Goal: Check status

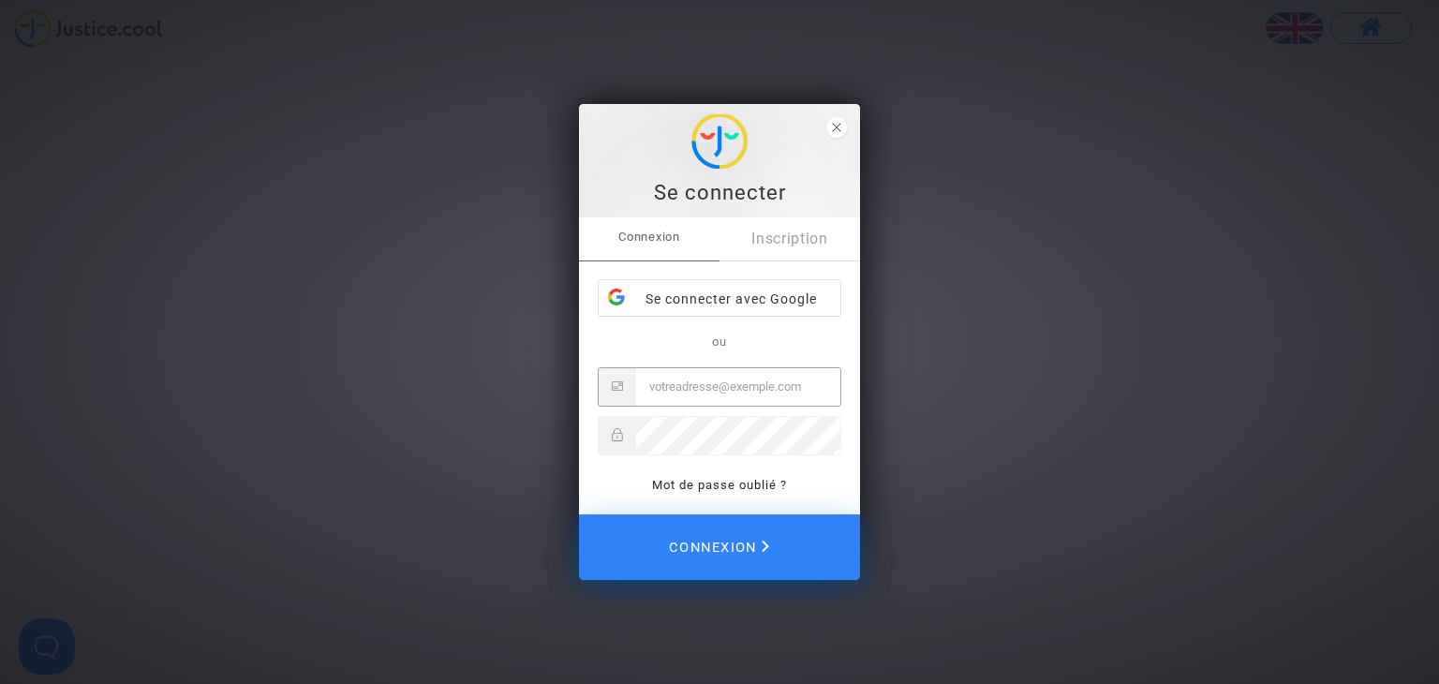
type input "neda.dobreva@skyrefund.com"
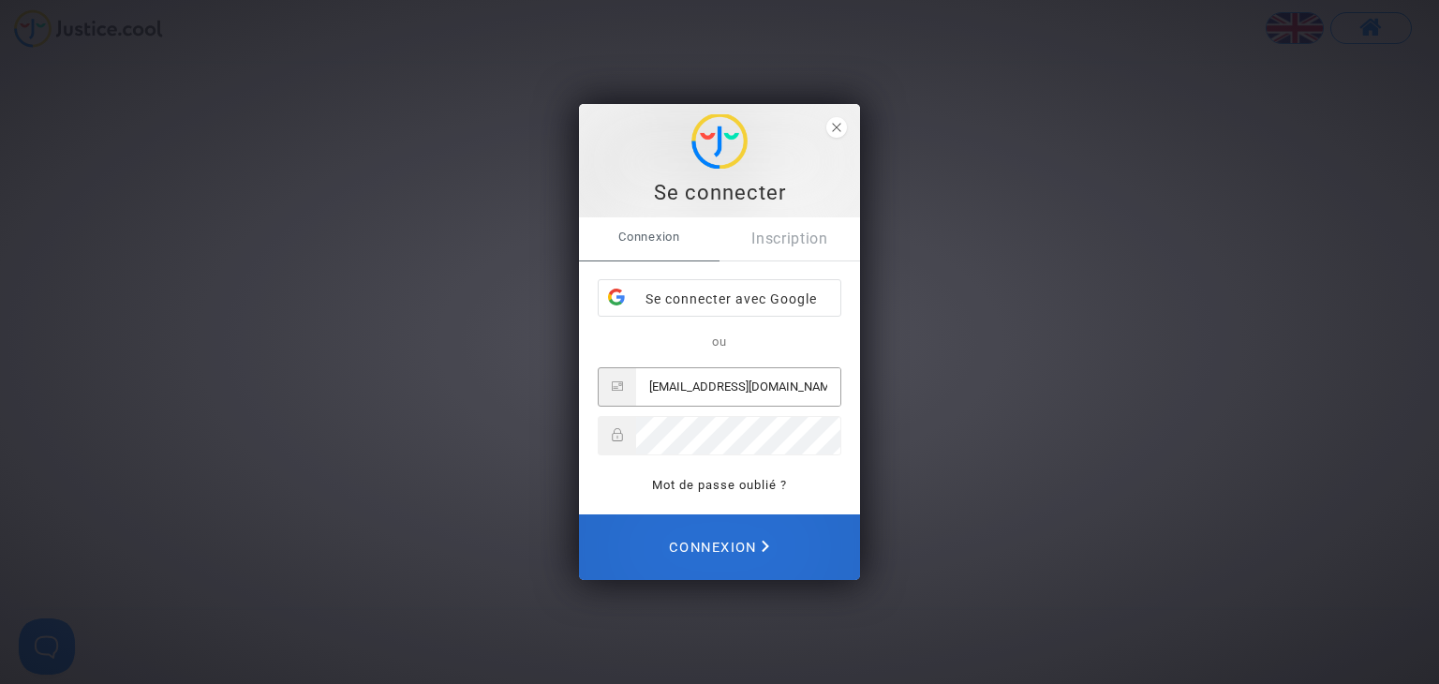
click at [772, 555] on button "Connexion" at bounding box center [719, 547] width 281 height 66
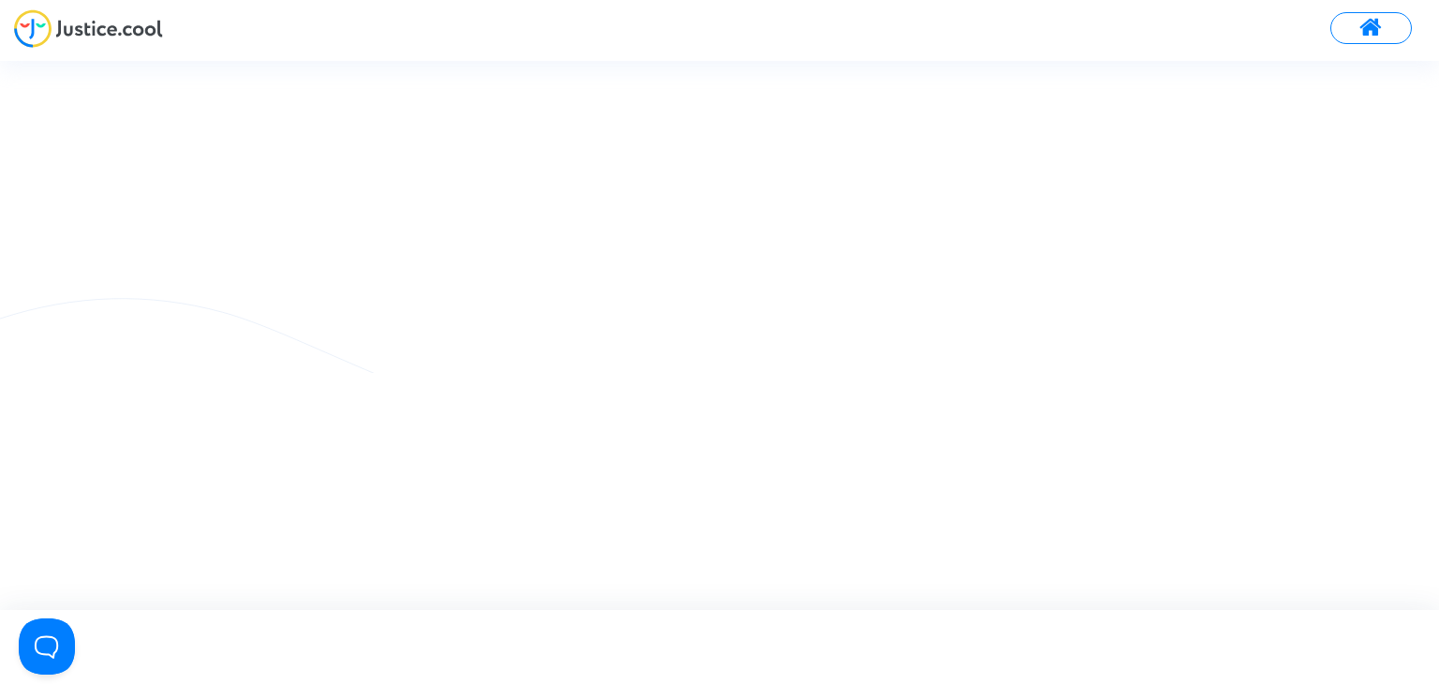
click at [1338, 27] on button at bounding box center [1370, 28] width 81 height 32
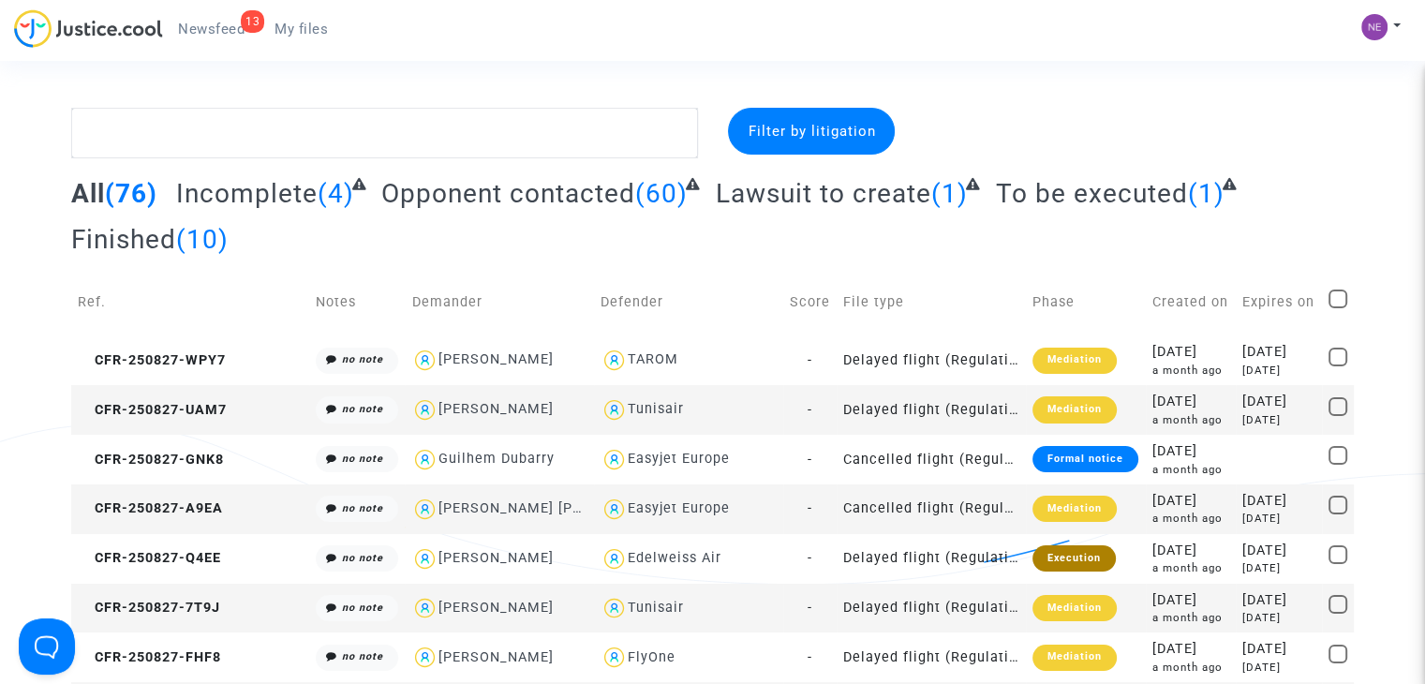
click at [201, 238] on span "(10)" at bounding box center [202, 239] width 52 height 31
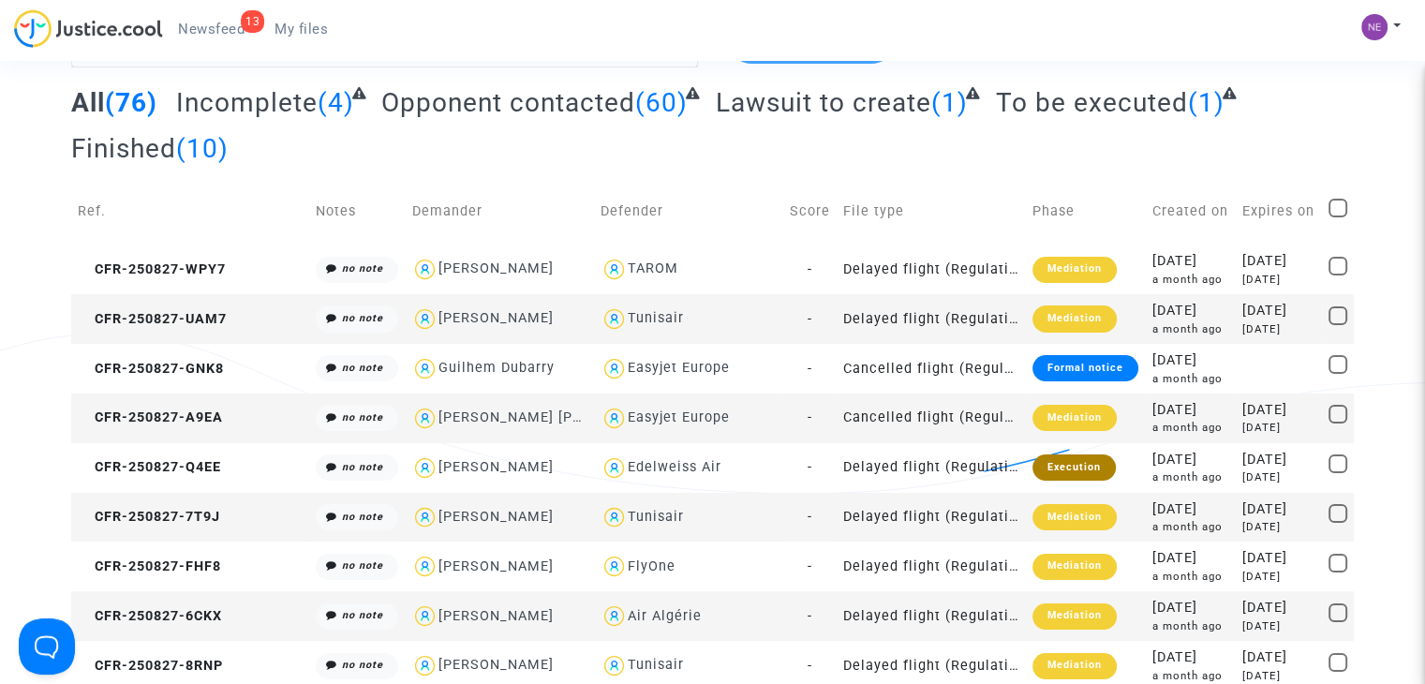
scroll to position [94, 0]
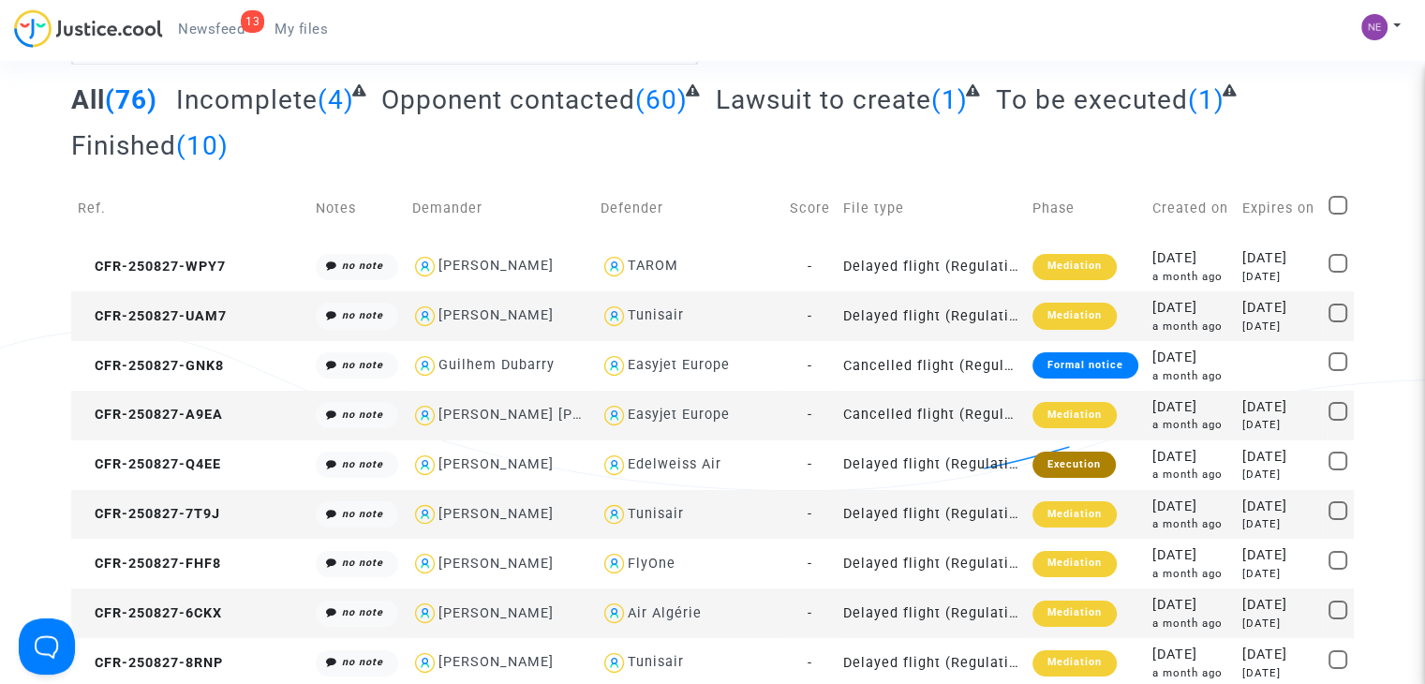
click at [182, 145] on span "(10)" at bounding box center [202, 145] width 52 height 31
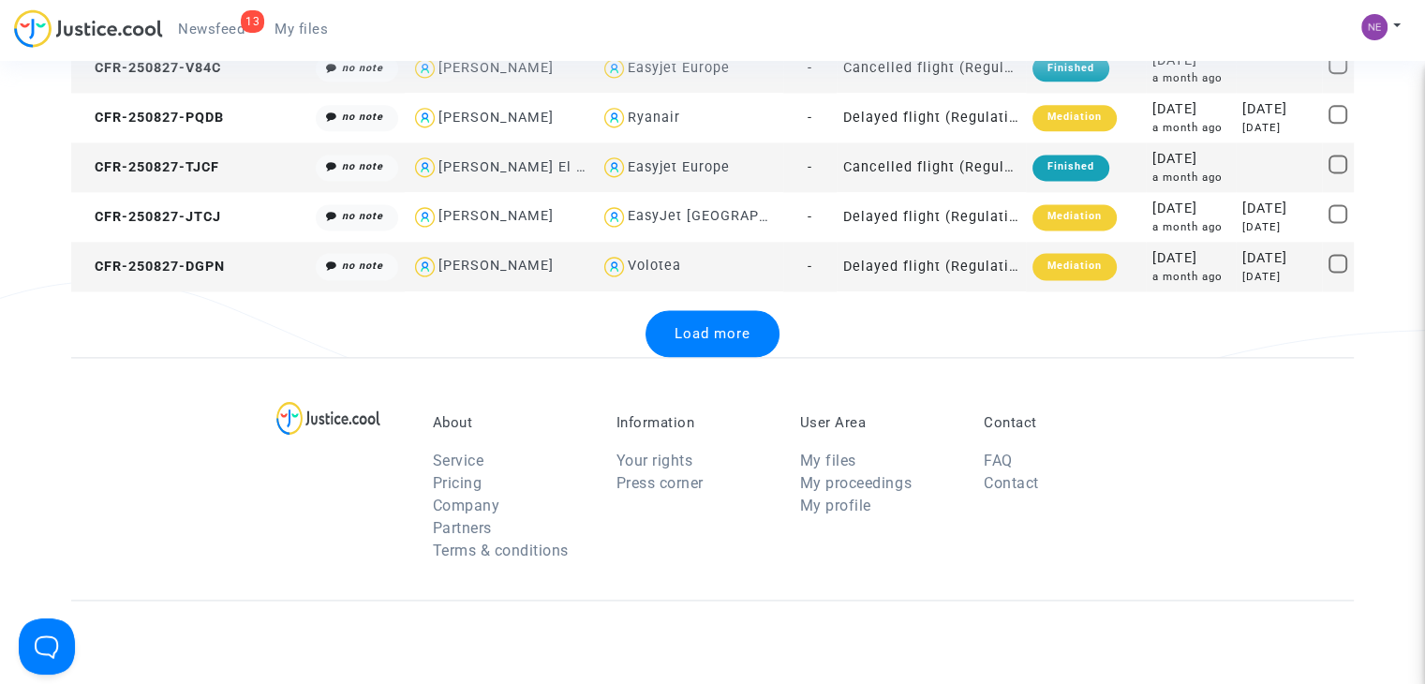
scroll to position [2529, 0]
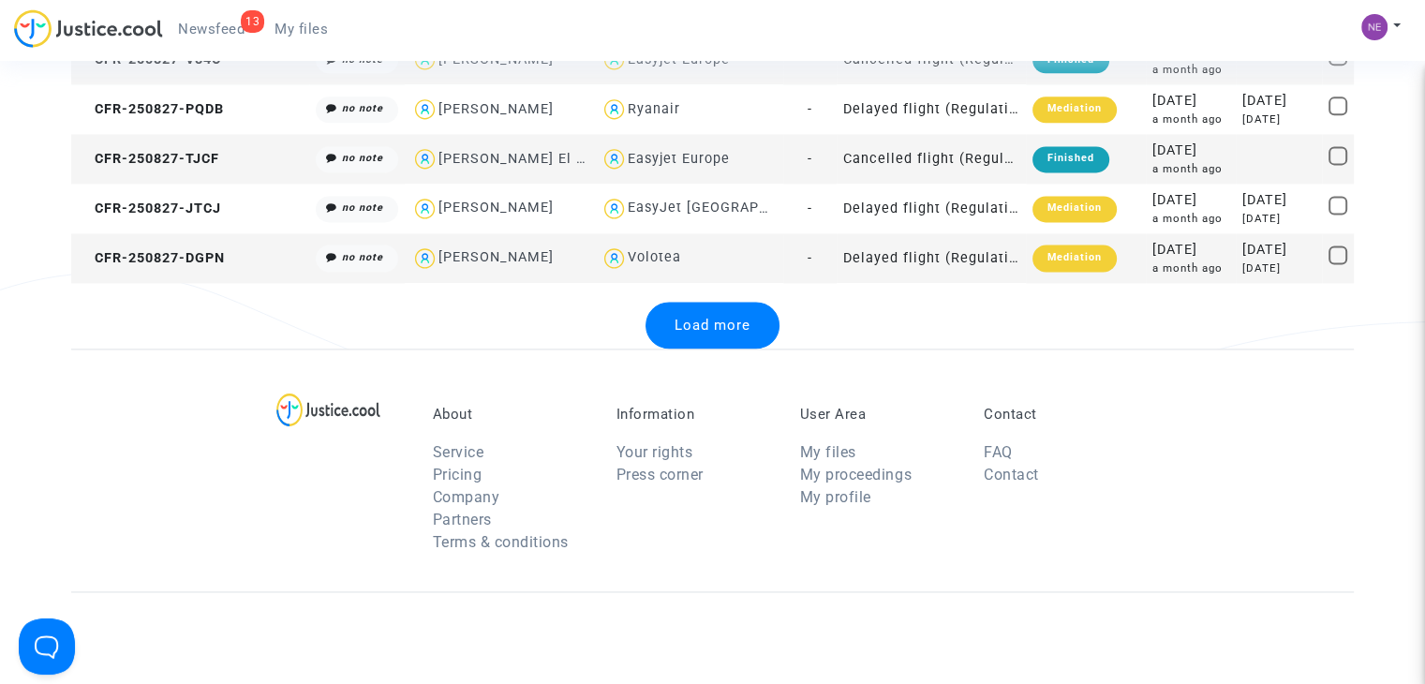
click at [710, 330] on span "Load more" at bounding box center [712, 325] width 76 height 17
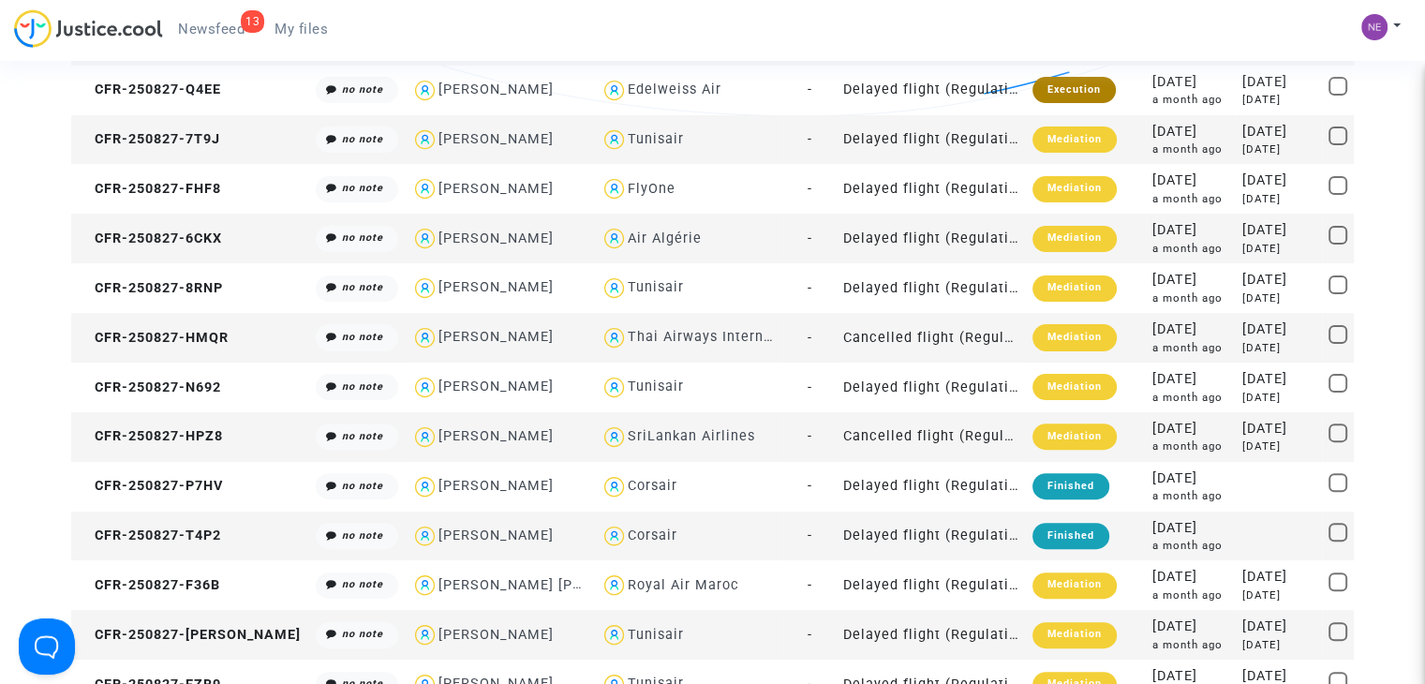
scroll to position [0, 0]
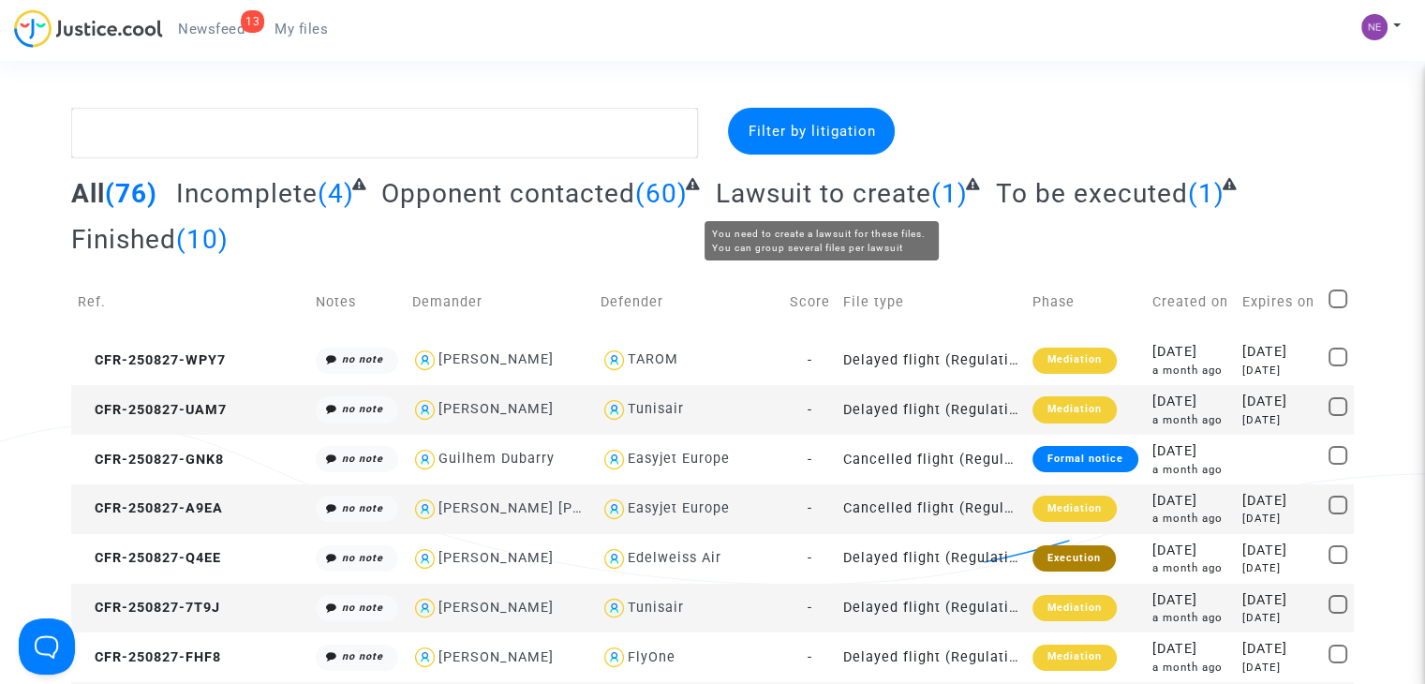
click at [784, 203] on span "Lawsuit to create" at bounding box center [823, 193] width 215 height 31
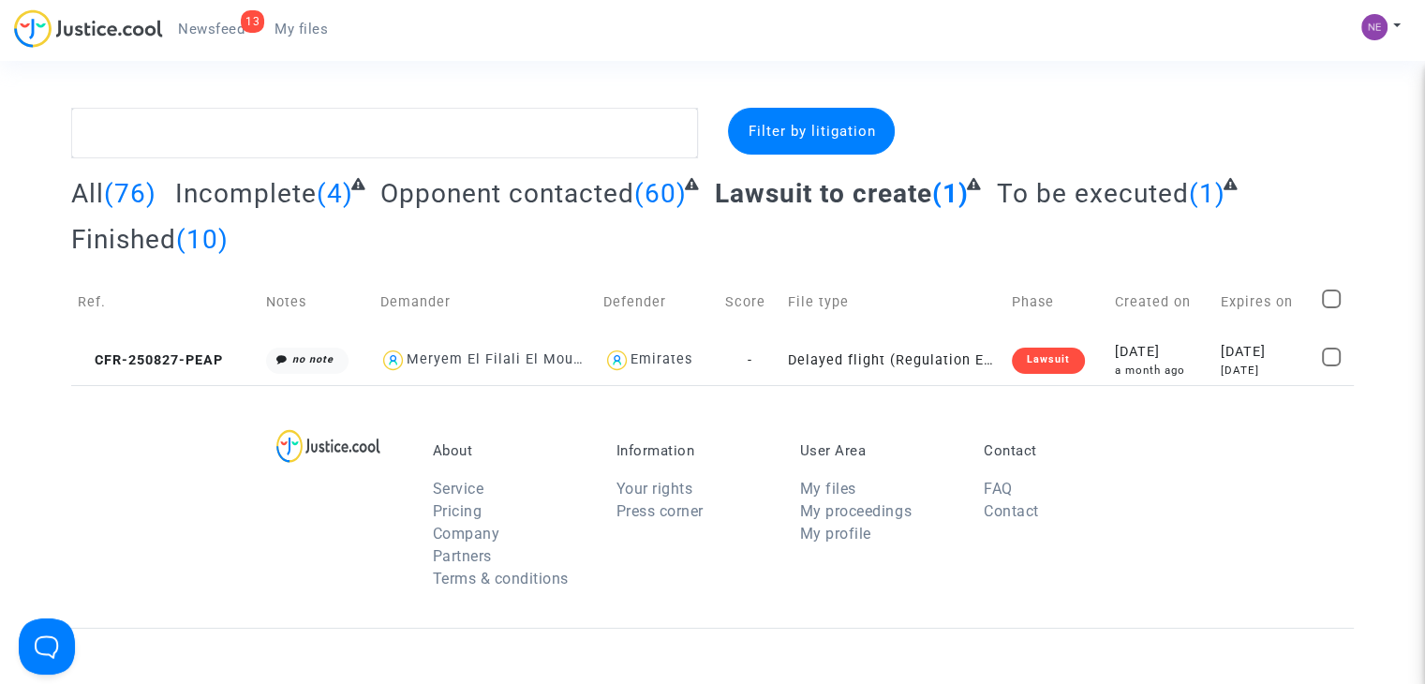
click at [1100, 198] on span "To be executed" at bounding box center [1092, 193] width 192 height 31
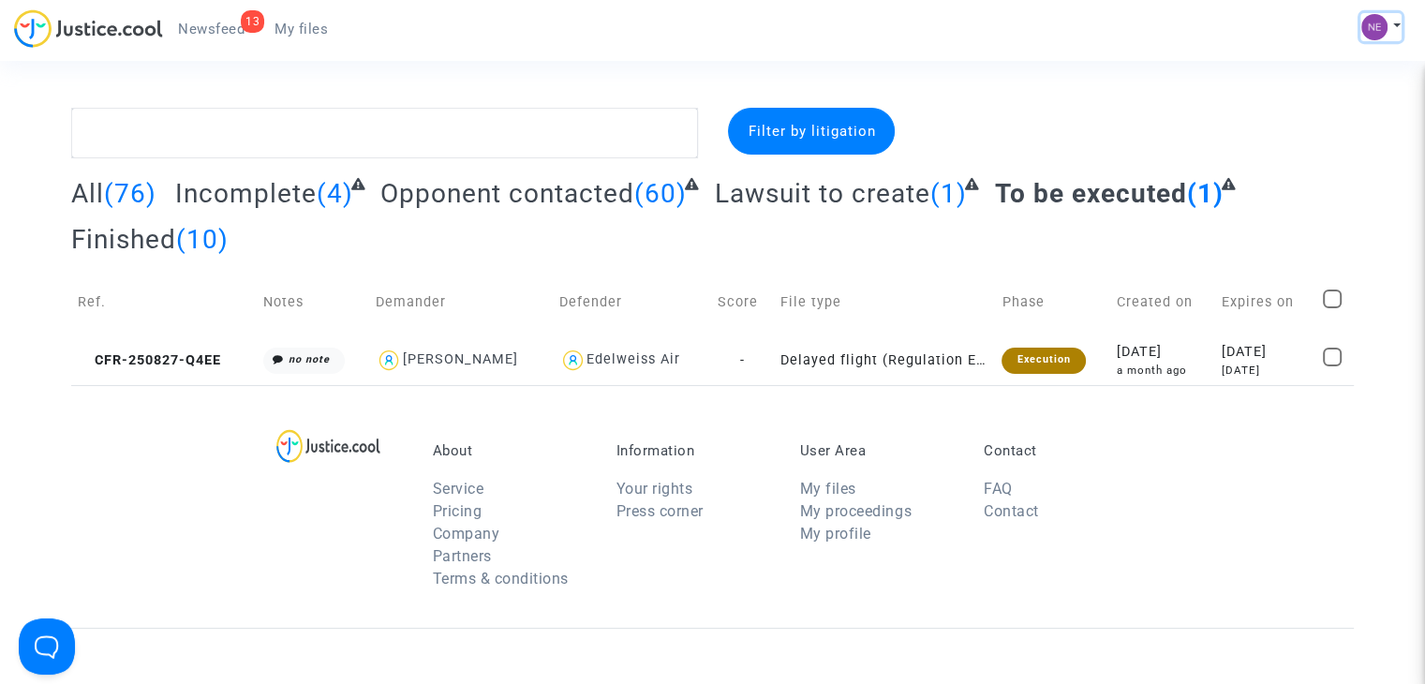
click at [1383, 35] on button at bounding box center [1380, 27] width 41 height 28
click at [223, 20] on link "13 Newsfeed" at bounding box center [211, 29] width 96 height 28
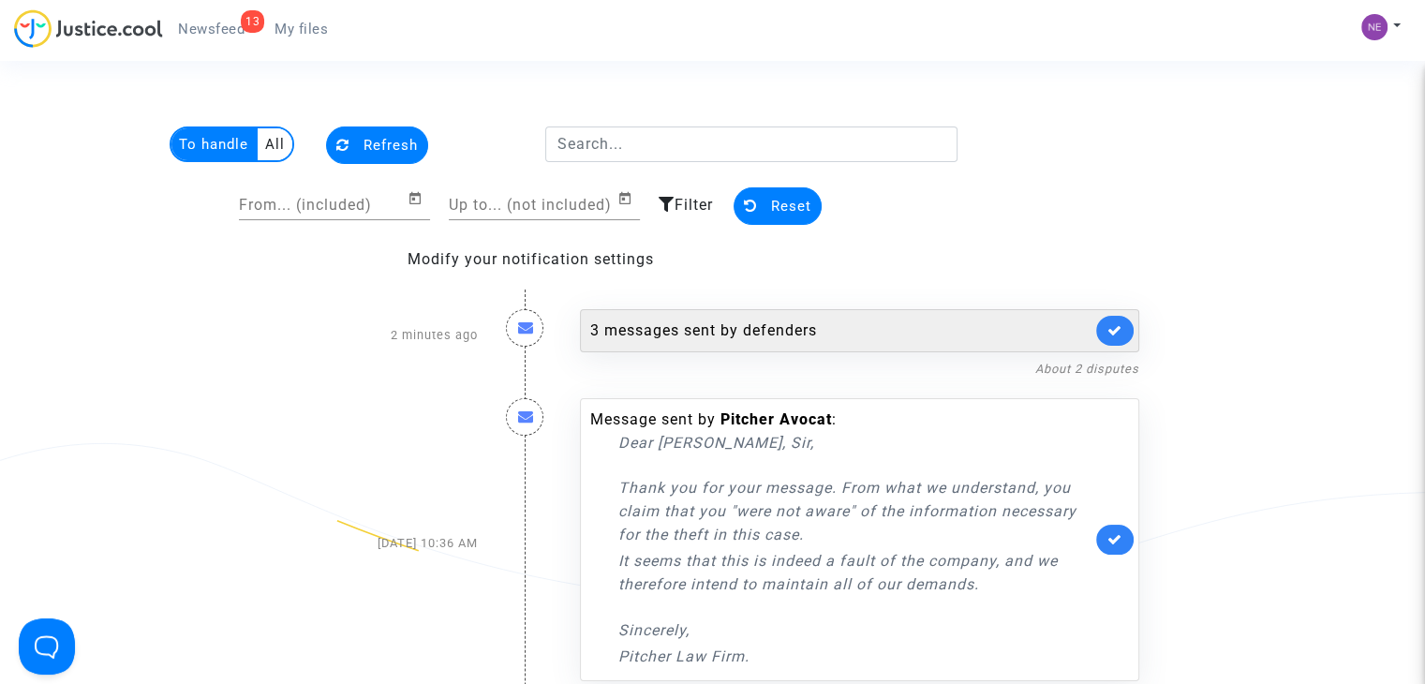
click at [934, 343] on div "3 messages sent by defenders" at bounding box center [859, 330] width 559 height 43
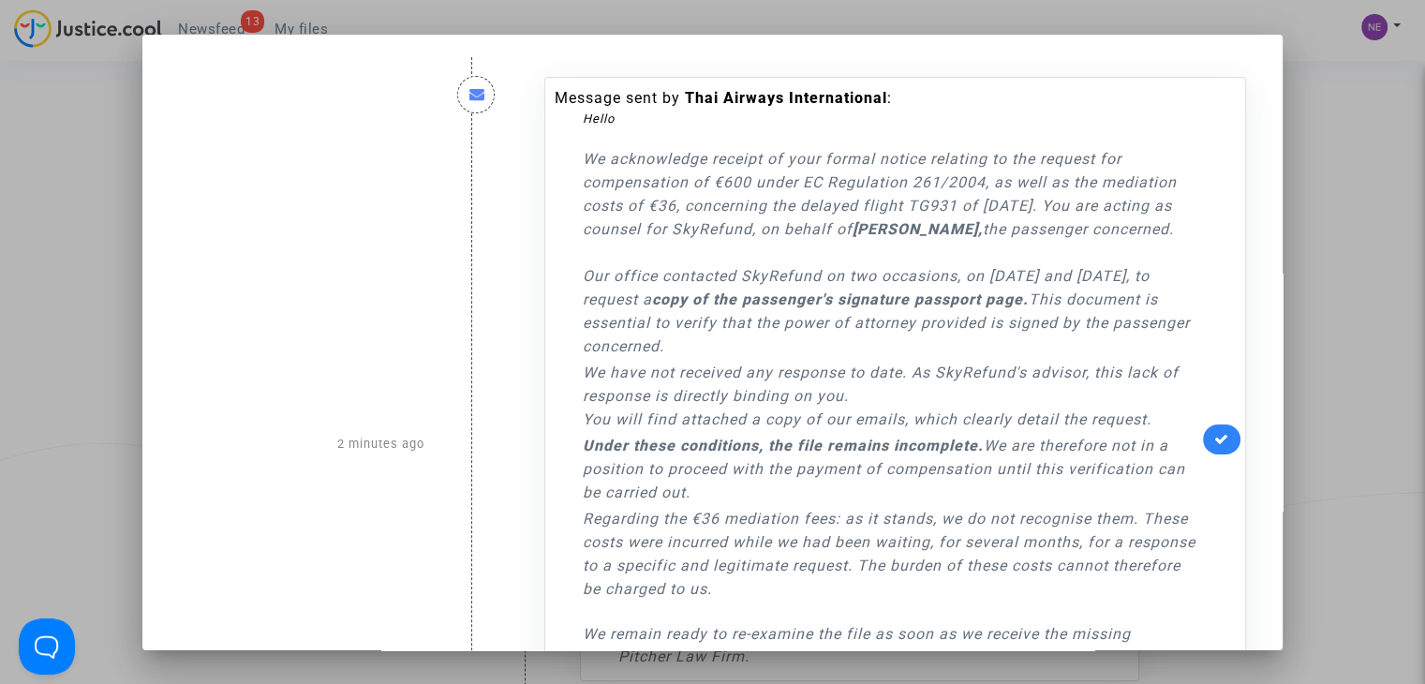
drag, startPoint x: 1344, startPoint y: 337, endPoint x: 1356, endPoint y: 342, distance: 13.0
click at [1353, 341] on div at bounding box center [712, 342] width 1425 height 684
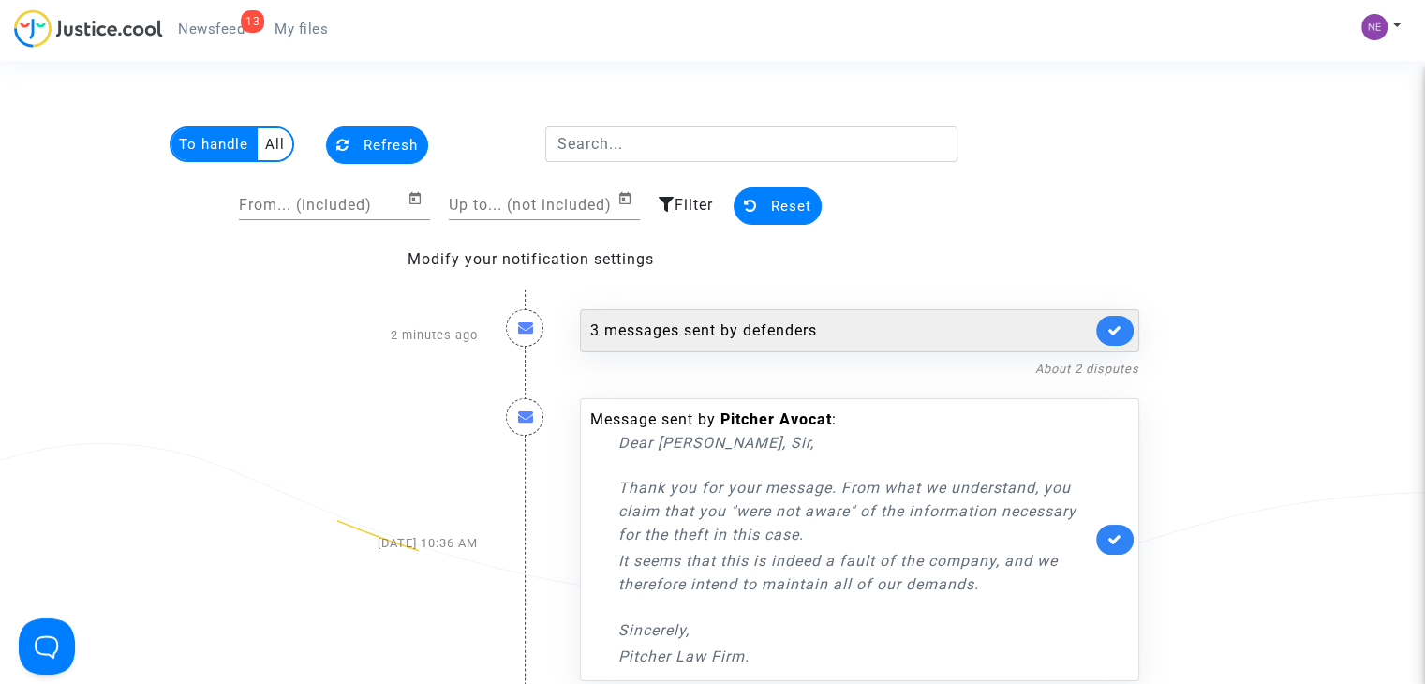
click at [733, 331] on div "3 messages sent by defenders" at bounding box center [840, 330] width 501 height 22
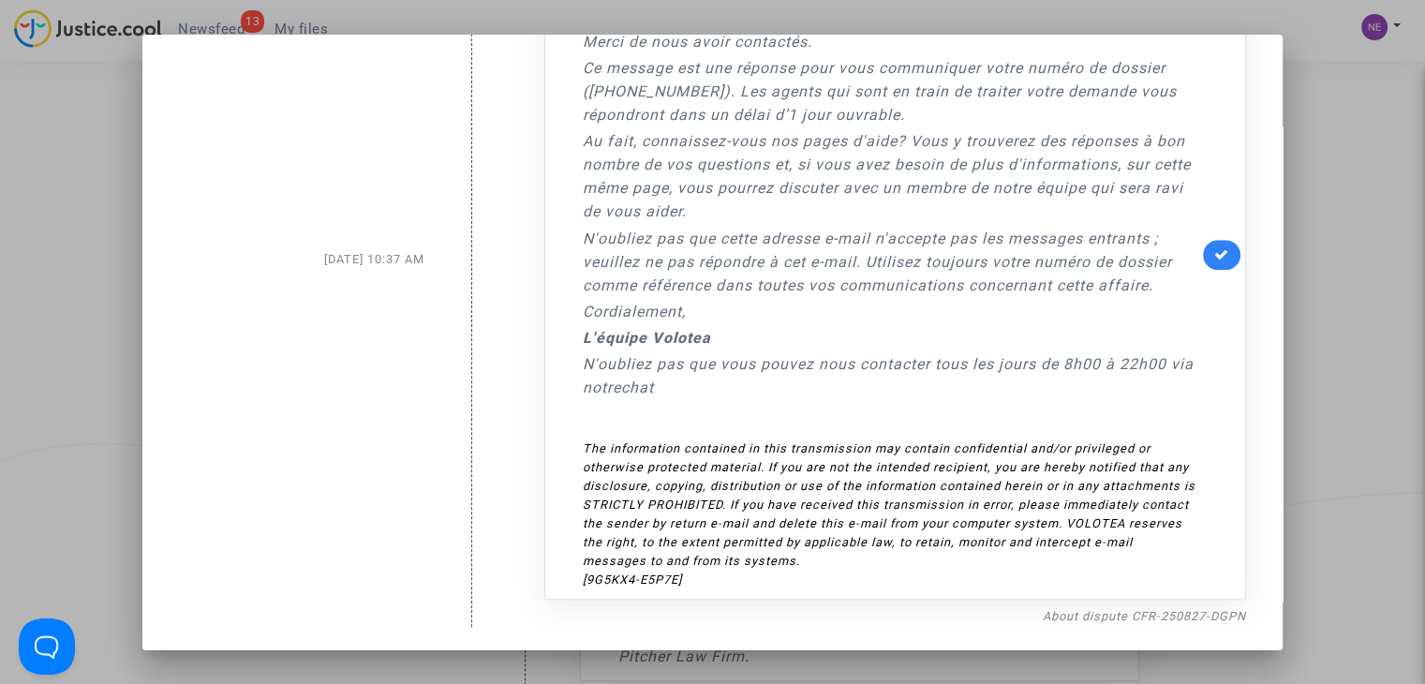
scroll to position [1596, 0]
drag, startPoint x: 1258, startPoint y: 309, endPoint x: 1334, endPoint y: 318, distance: 76.4
click at [1259, 309] on mat-dialog-container "2 minutes ago Message sent by Thai Airways International : Hello We acknowledge…" at bounding box center [712, 342] width 1140 height 615
click at [1356, 323] on div at bounding box center [712, 342] width 1425 height 684
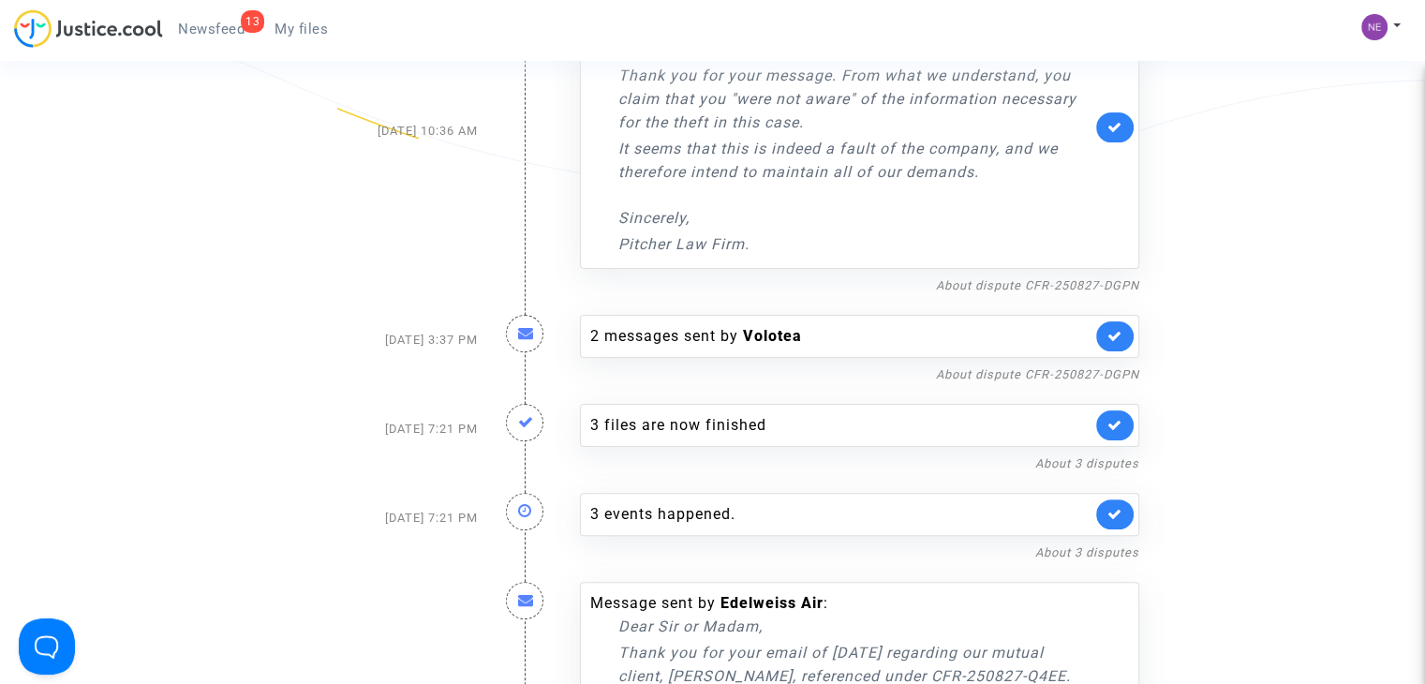
scroll to position [375, 0]
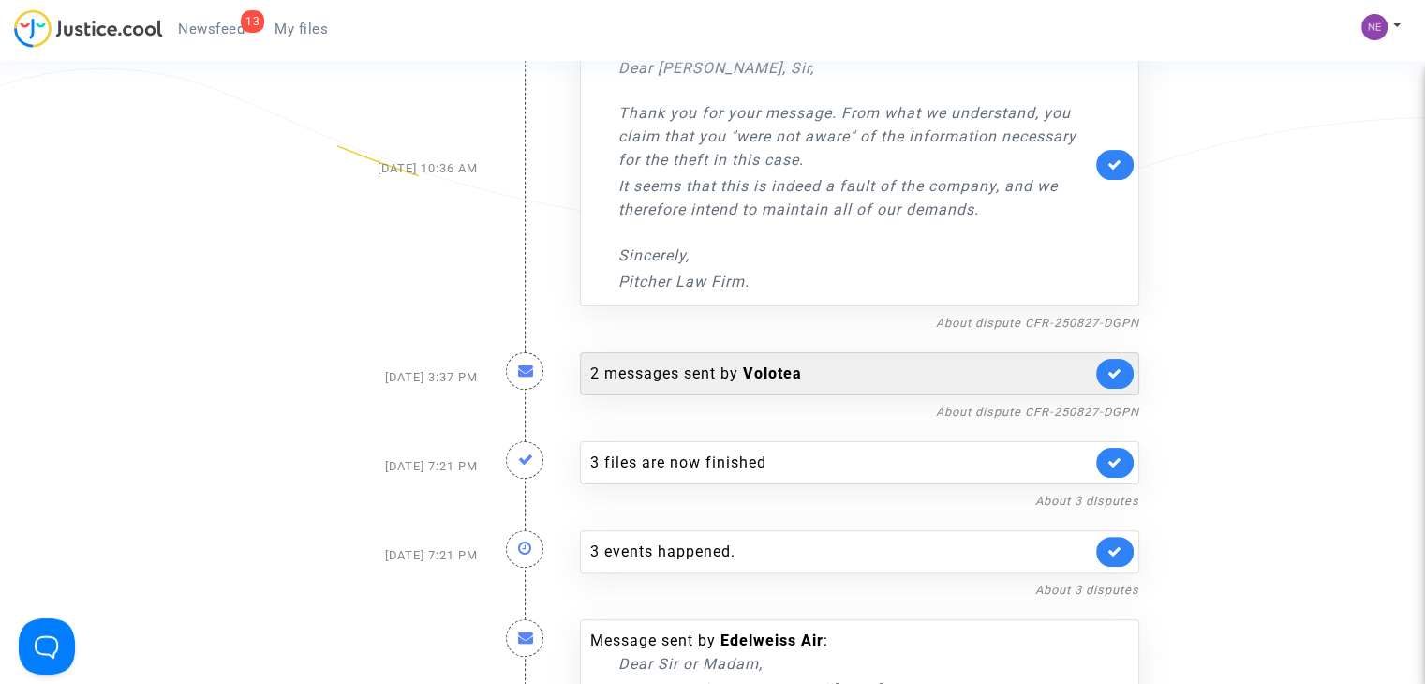
click at [764, 390] on div "2 messages sent by [PERSON_NAME]" at bounding box center [859, 373] width 559 height 43
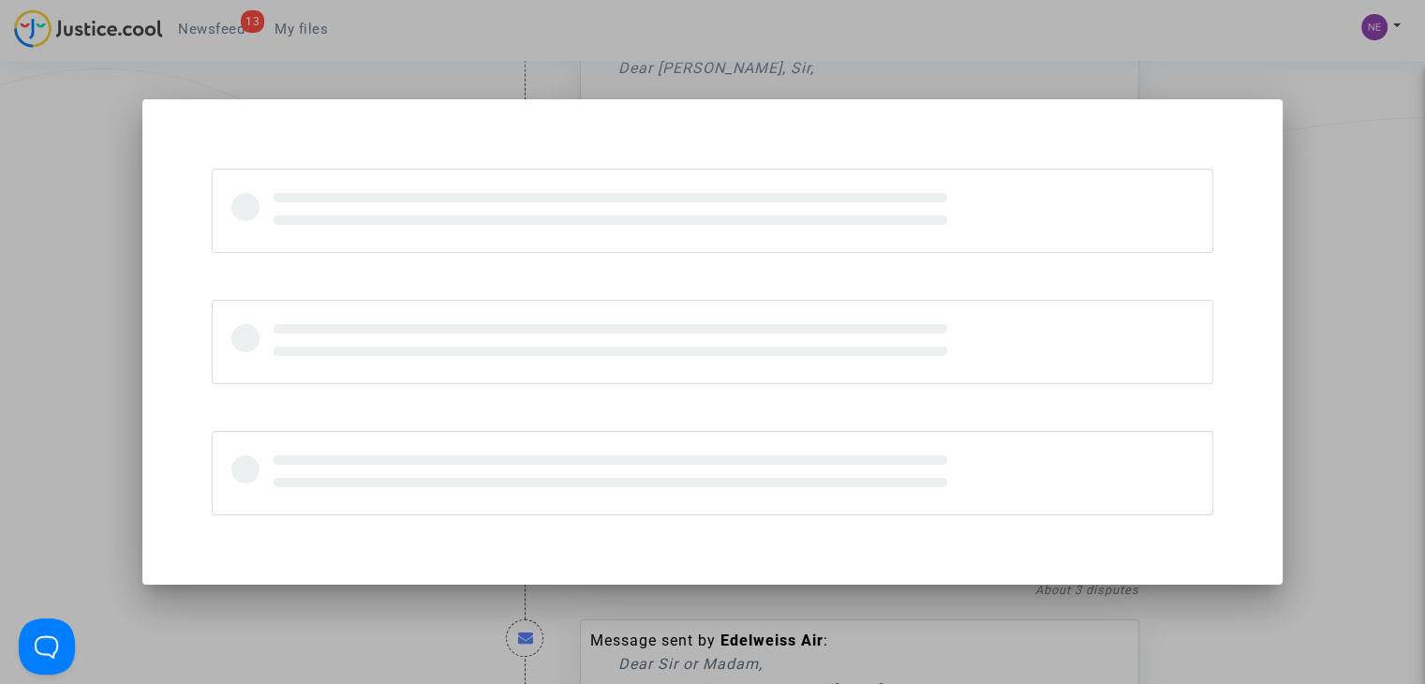
scroll to position [0, 0]
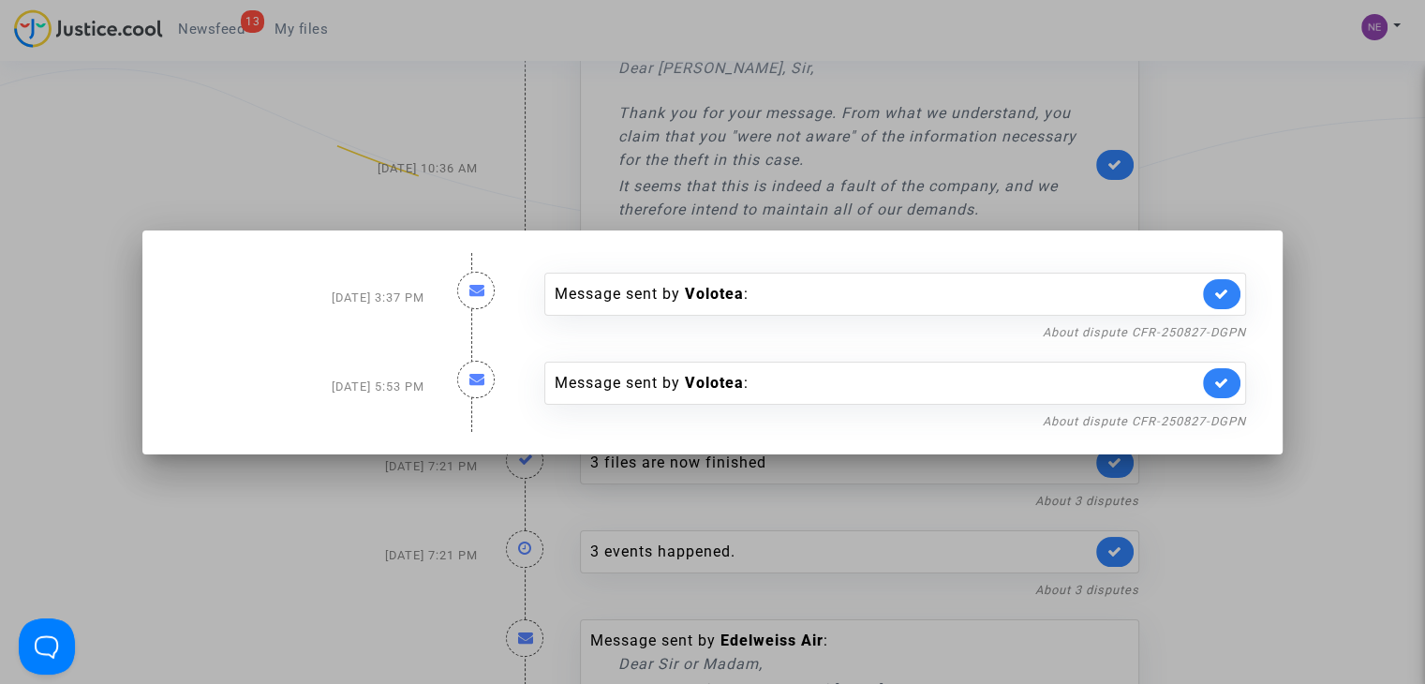
click at [881, 612] on div at bounding box center [712, 342] width 1425 height 684
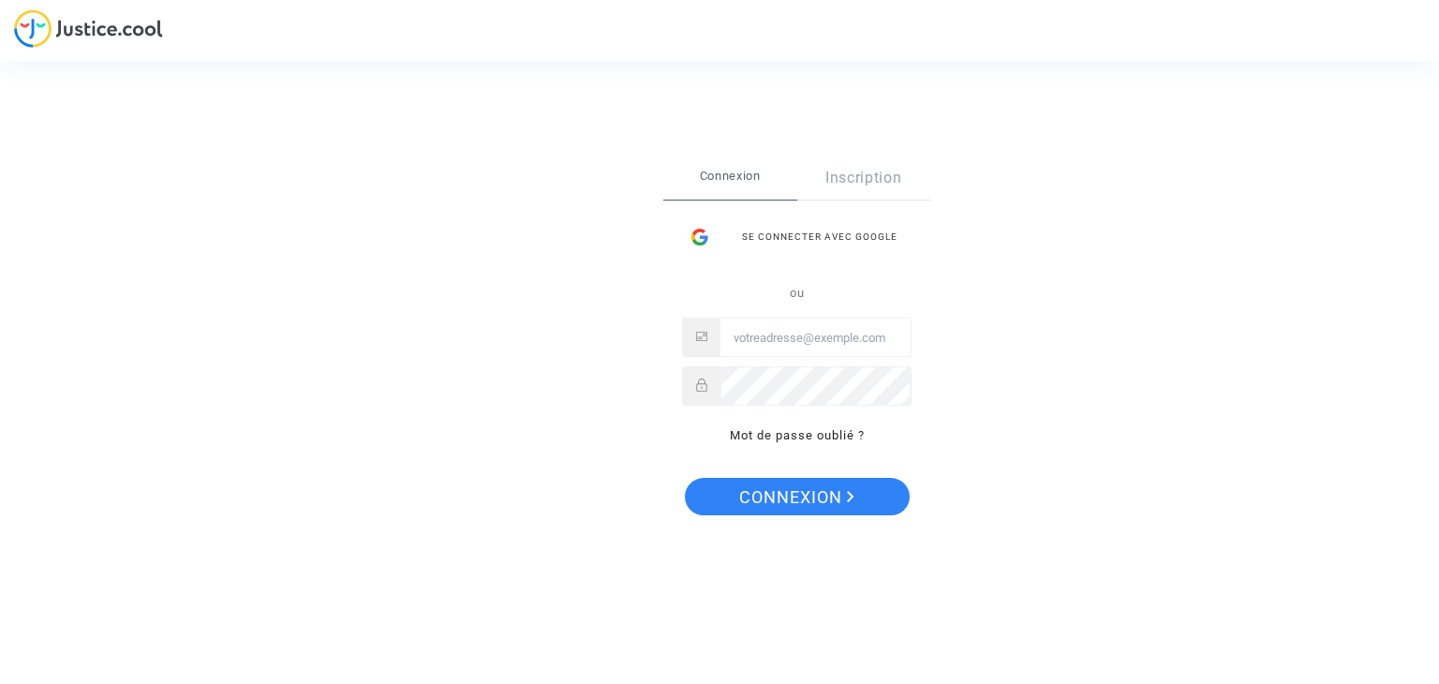
type input "neda.dobreva@skyrefund.com"
click at [809, 488] on span "Connexion" at bounding box center [796, 497] width 115 height 39
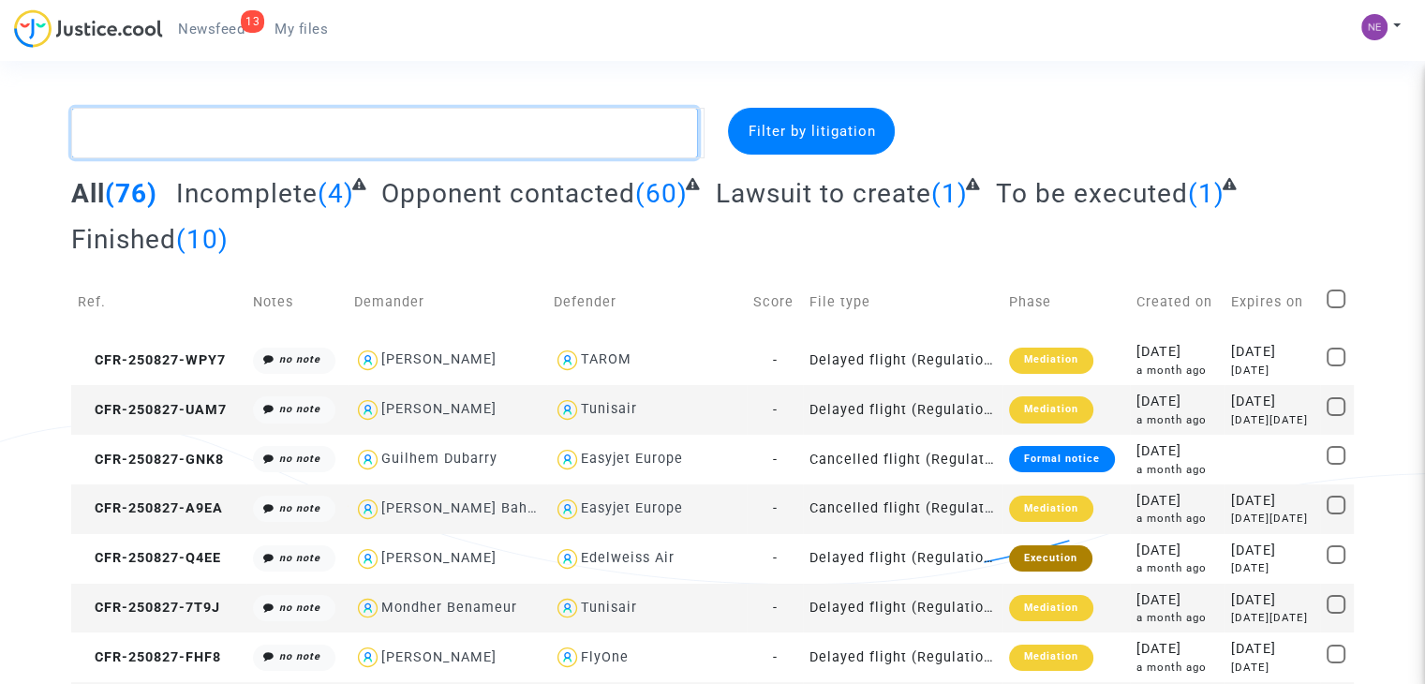
click at [141, 141] on textarea at bounding box center [384, 133] width 627 height 51
paste textarea "CFR-250827-HMQR"
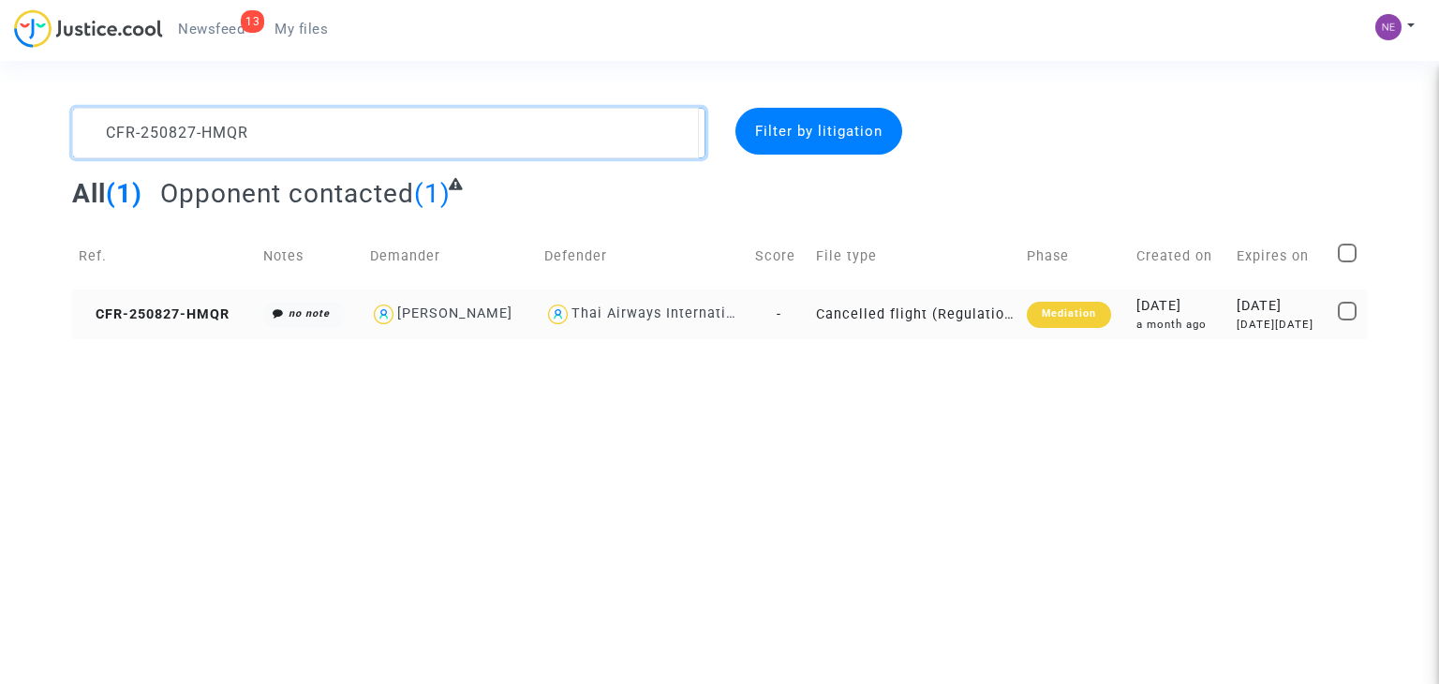
type textarea "CFR-250827-HMQR"
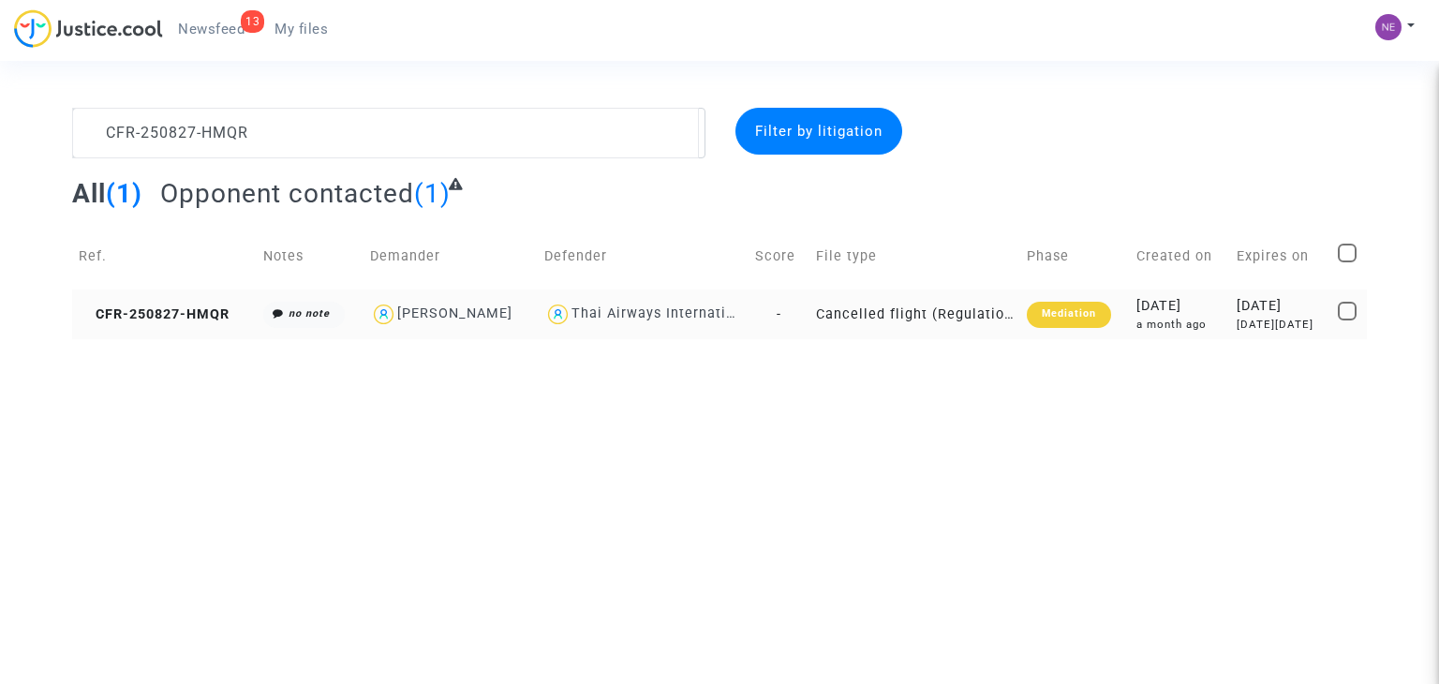
click at [236, 317] on td "CFR-250827-HMQR" at bounding box center [164, 314] width 185 height 50
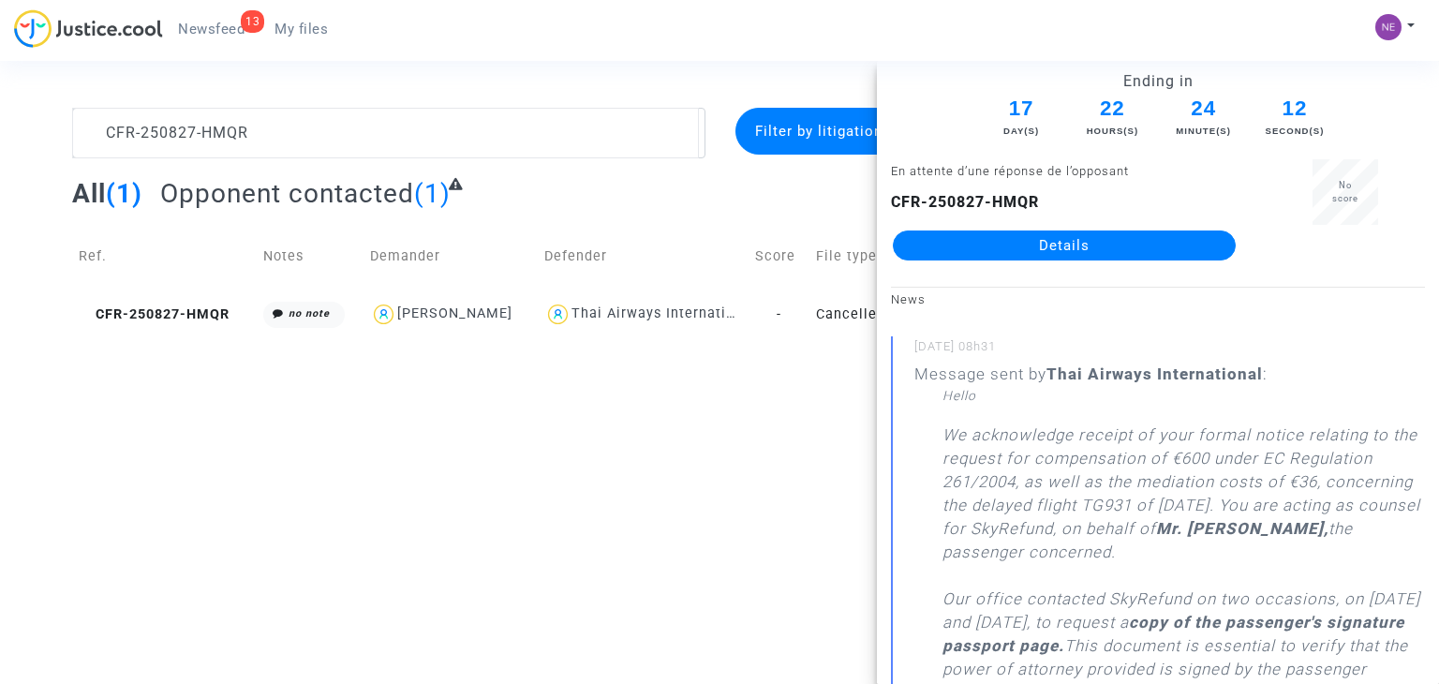
click at [685, 339] on html "13 Newsfeed My files My profile Settings Log out CFR-250827-HMQR Filter by liti…" at bounding box center [719, 169] width 1439 height 339
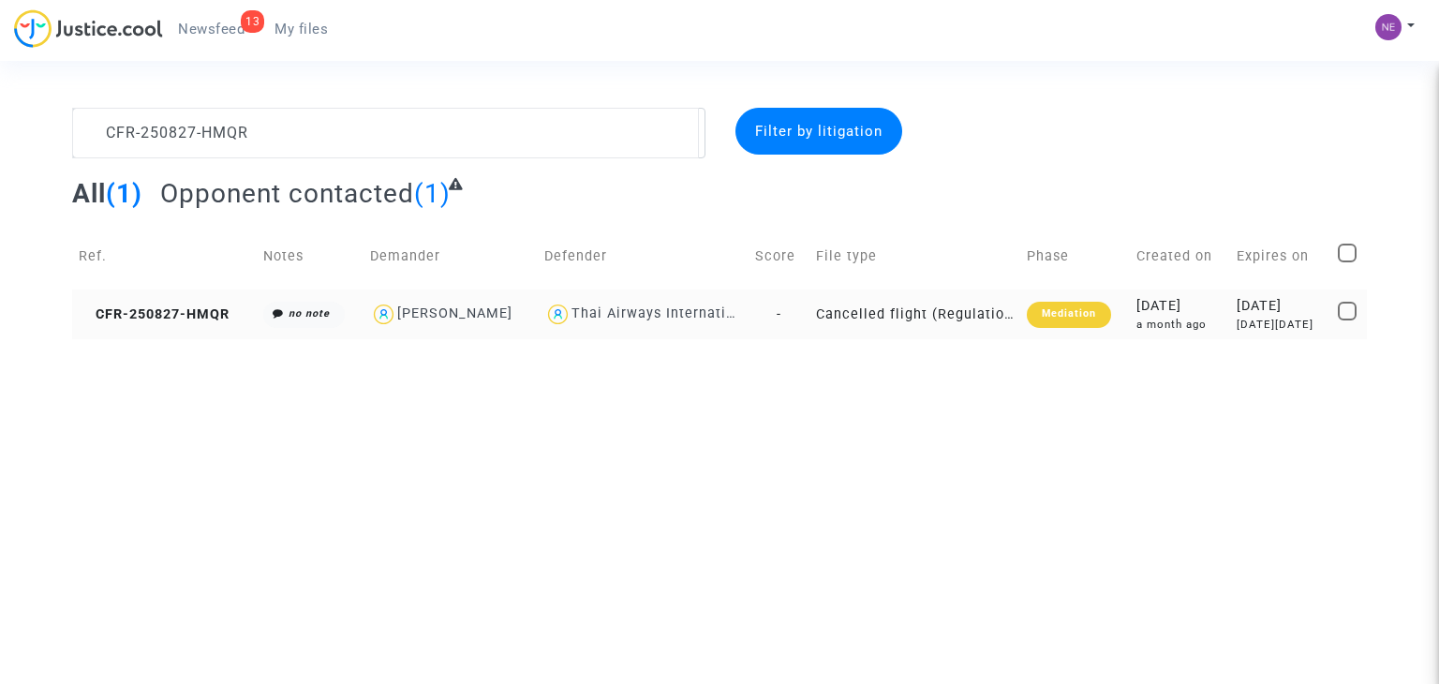
click at [919, 330] on td "Cancelled flight (Regulation EC 261/2004)" at bounding box center [914, 314] width 211 height 50
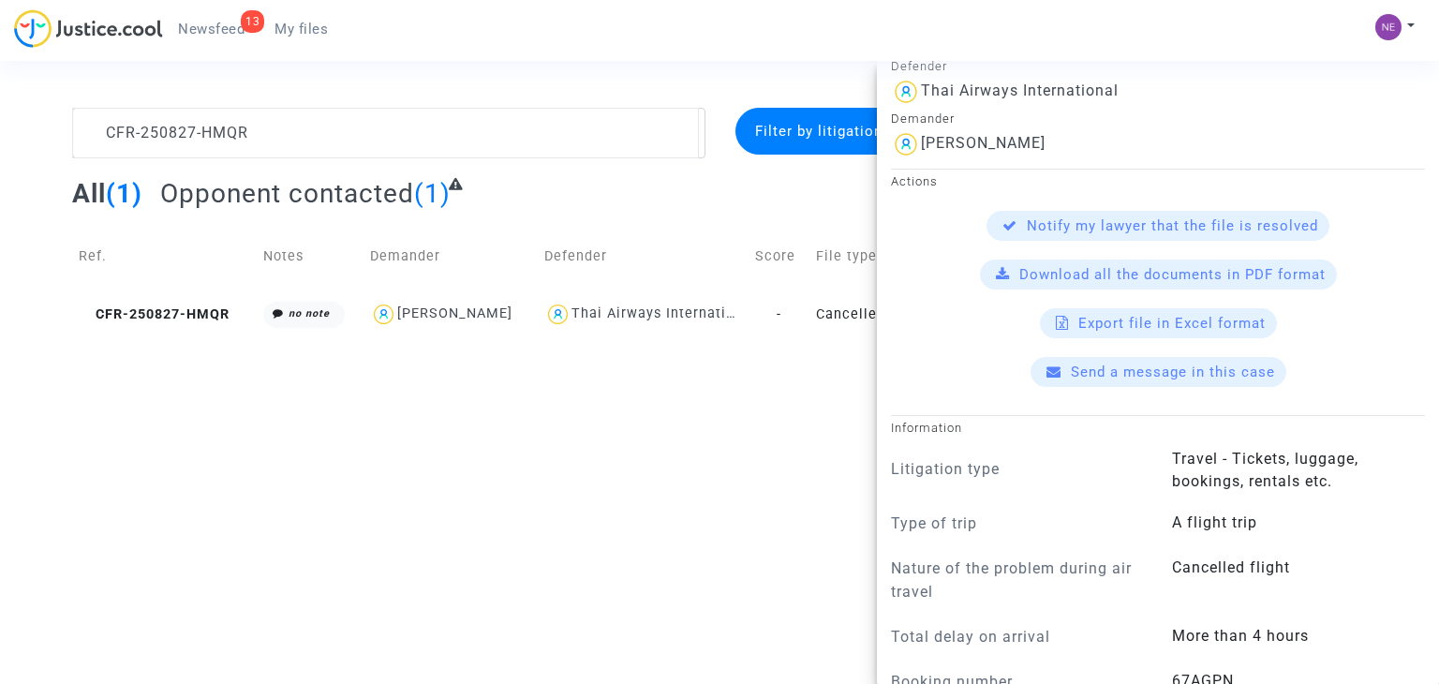
scroll to position [2248, 0]
